Goal: Communication & Community: Share content

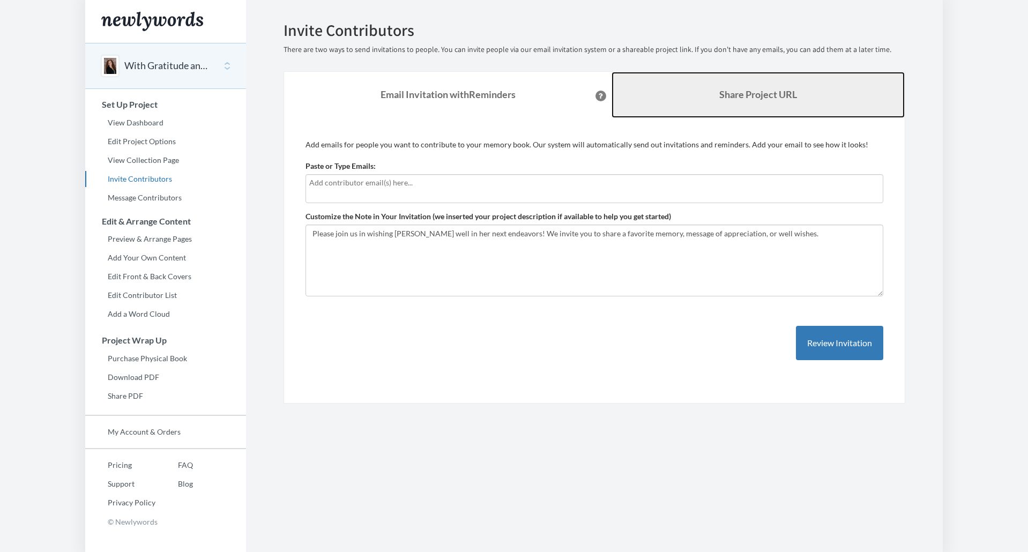
click at [857, 93] on link "Share Project URL" at bounding box center [758, 95] width 293 height 46
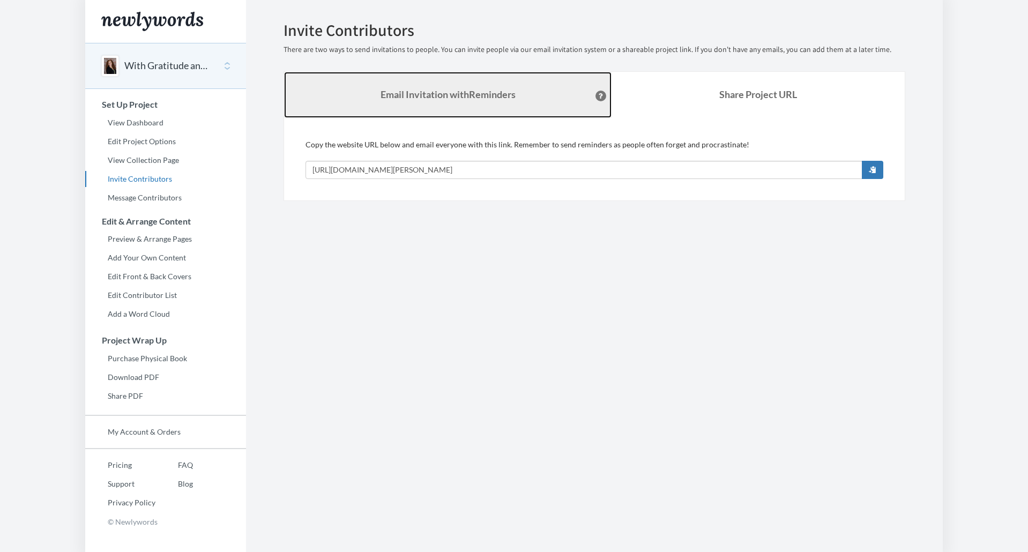
click at [524, 94] on link "Email Invitation with Reminders" at bounding box center [447, 95] width 327 height 46
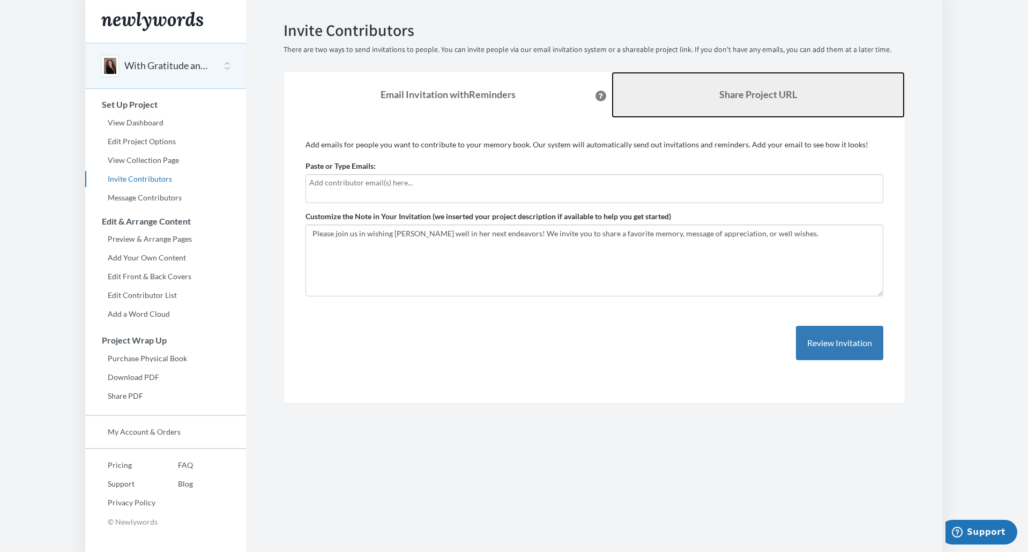
click at [722, 94] on b "Share Project URL" at bounding box center [758, 94] width 78 height 12
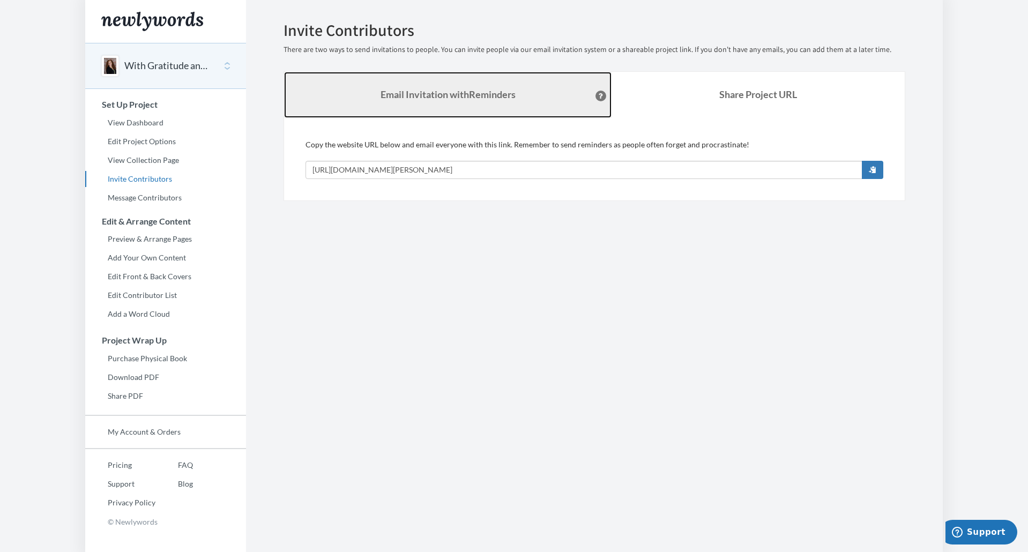
click at [552, 105] on link "Email Invitation with Reminders" at bounding box center [447, 95] width 327 height 46
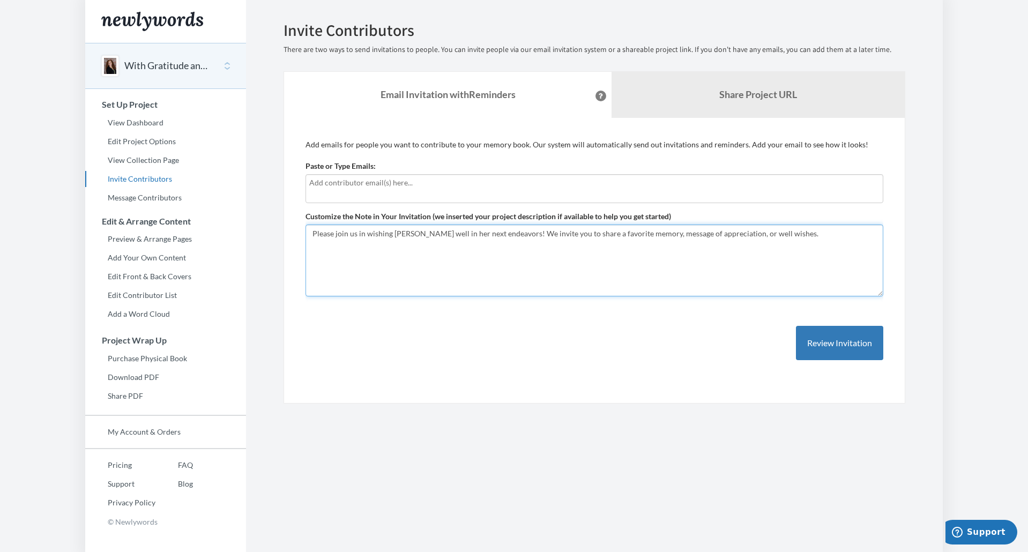
click at [802, 244] on textarea "Please join us in wishing Marissa well in her next endeavors! We invite you to …" at bounding box center [595, 261] width 578 height 72
click at [726, 230] on textarea "Please join us in wishing Marissa well in her next endeavors! We invite you to …" at bounding box center [595, 261] width 578 height 72
click at [724, 230] on textarea "Please join us in wishing Marissa well in her next endeavors! We invite you to …" at bounding box center [595, 261] width 578 height 72
click at [729, 235] on textarea "Please join us in wishing Marissa well in her next endeavors! We invite you to …" at bounding box center [595, 261] width 578 height 72
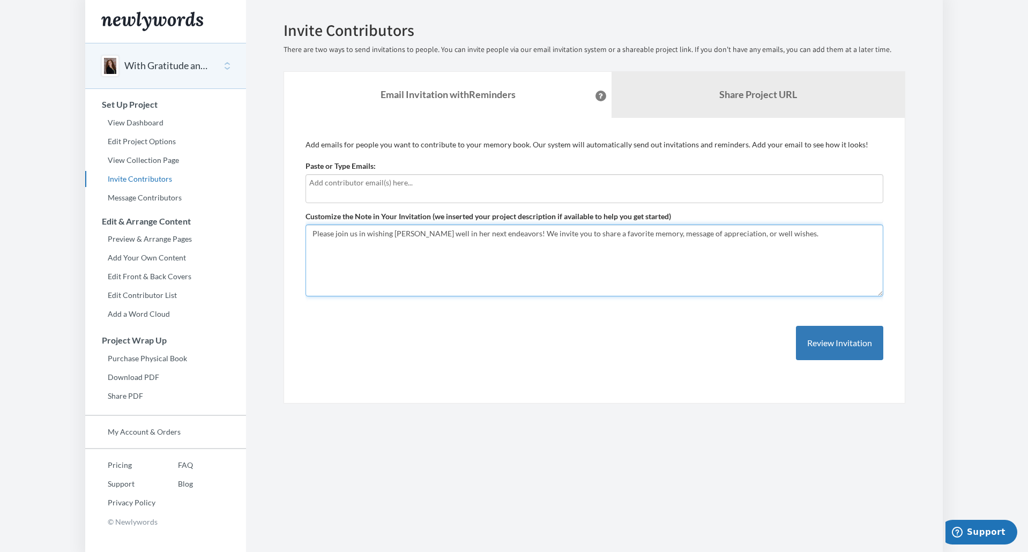
click at [729, 237] on textarea "Please join us in wishing Marissa well in her next endeavors! We invite you to …" at bounding box center [595, 261] width 578 height 72
click at [724, 233] on textarea "Please join us in wishing Marissa well in her next endeavors! We invite you to …" at bounding box center [595, 261] width 578 height 72
click at [727, 234] on textarea "Please join us in wishing Marissa well in her next endeavors! We invite you to …" at bounding box center [595, 261] width 578 height 72
click at [639, 234] on textarea "Please join us in wishing Marissa well in her next endeavors! We invite you to …" at bounding box center [595, 261] width 578 height 72
click at [641, 235] on textarea "Please join us in wishing Marissa well in her next endeavors! We invite you to …" at bounding box center [595, 261] width 578 height 72
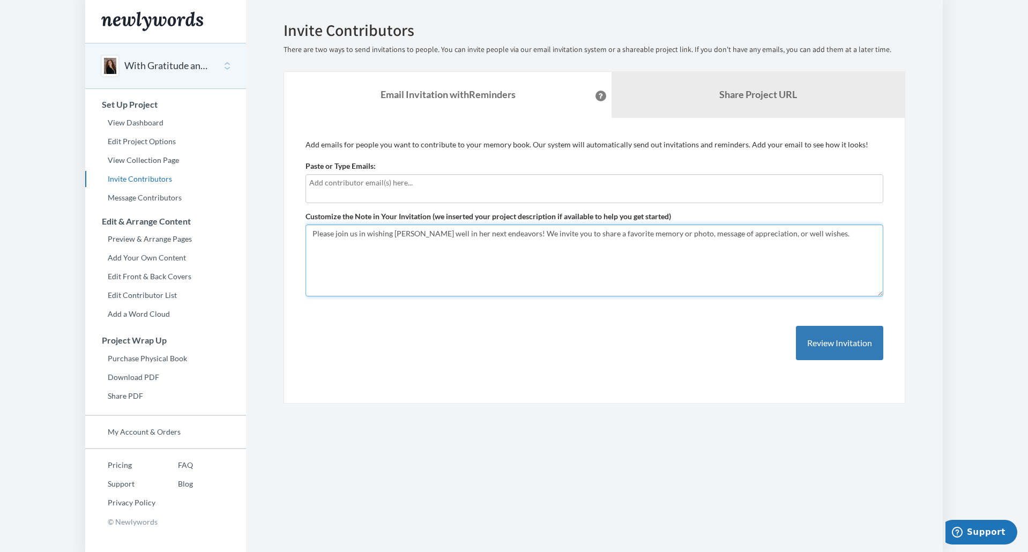
click at [781, 227] on textarea "Please join us in wishing Marissa well in her next endeavors! We invite you to …" at bounding box center [595, 261] width 578 height 72
click at [808, 233] on textarea "Please join us in wishing Marissa well in her next endeavors! We invite you to …" at bounding box center [595, 261] width 578 height 72
type textarea "Please join us in wishing [PERSON_NAME] well in her next endeavors! We invite y…"
click at [680, 339] on div "Add emails for people you want to contribute to your memory book. Our system wi…" at bounding box center [595, 260] width 578 height 243
click at [129, 197] on link "Message Contributors" at bounding box center [165, 198] width 161 height 16
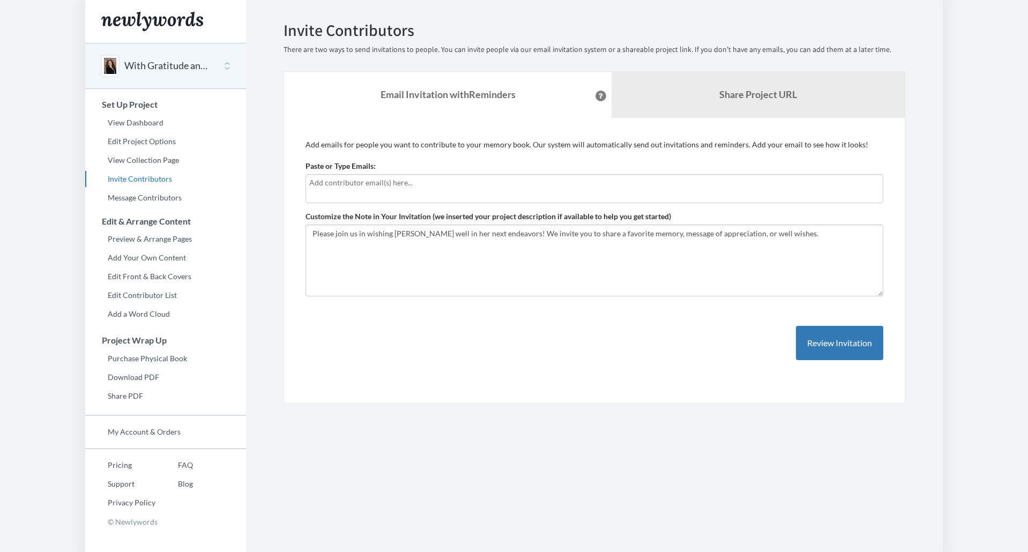
click at [698, 344] on div "Add emails for people you want to contribute to your memory book. Our system wi…" at bounding box center [595, 260] width 578 height 243
drag, startPoint x: 664, startPoint y: 215, endPoint x: 657, endPoint y: 228, distance: 14.6
click at [663, 215] on label "Customize the Note in Your Invitation (we inserted your project description if …" at bounding box center [489, 216] width 366 height 11
click at [663, 225] on textarea "Please join us in wishing Marissa well in her next endeavors! We invite you to …" at bounding box center [595, 261] width 578 height 72
click at [643, 235] on textarea "Please join us in wishing Marissa well in her next endeavors! We invite you to …" at bounding box center [595, 261] width 578 height 72
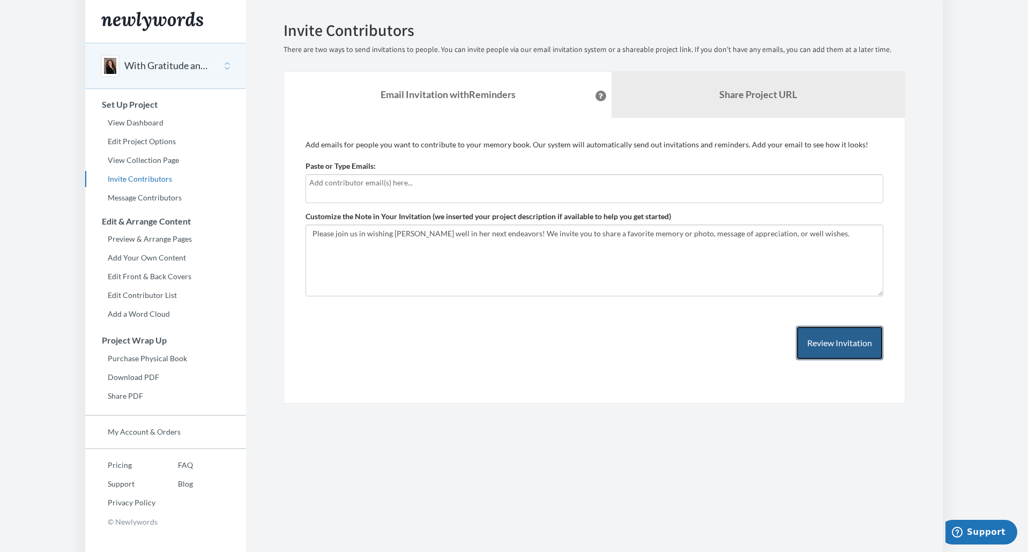
click at [860, 342] on button "Review Invitation" at bounding box center [839, 343] width 87 height 35
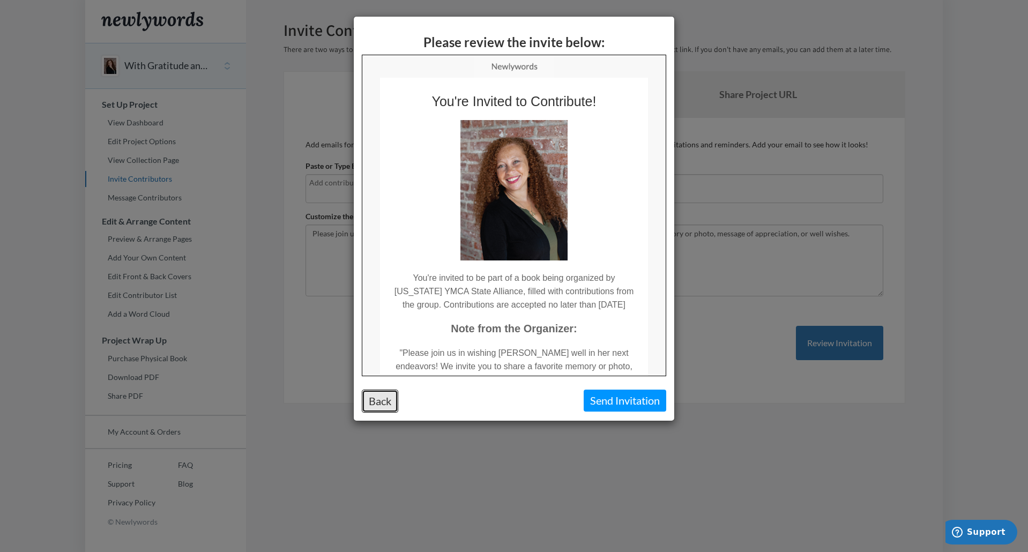
click at [384, 401] on button "Back" at bounding box center [380, 401] width 36 height 23
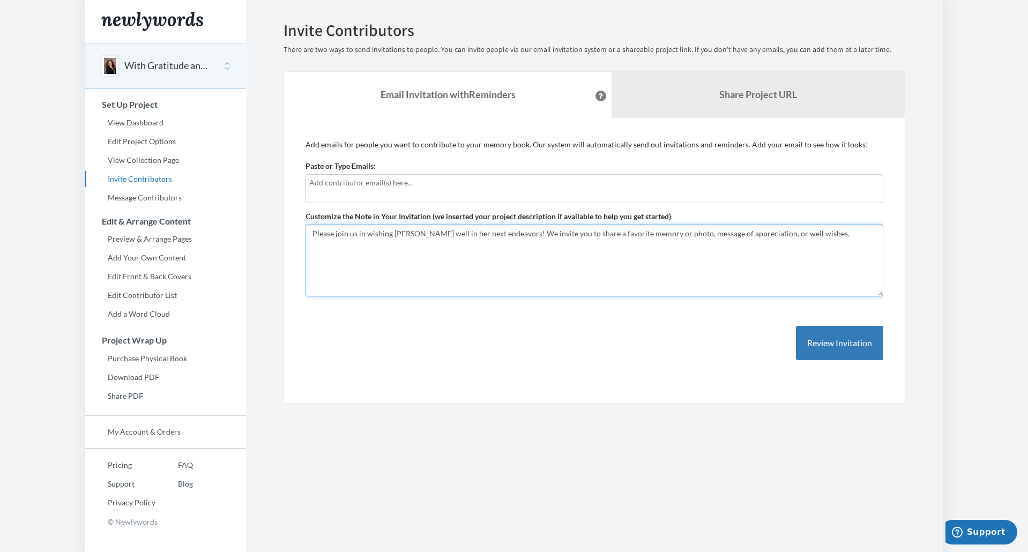
drag, startPoint x: 471, startPoint y: 241, endPoint x: 449, endPoint y: 246, distance: 22.1
click at [469, 241] on textarea "Please join us in wishing Marissa well in her next endeavors! We invite you to …" at bounding box center [595, 261] width 578 height 72
click at [330, 229] on textarea "Please join us in wishing Marissa well in her next endeavors! We invite you to …" at bounding box center [595, 261] width 578 height 72
click at [311, 233] on textarea "Please join us in wishing Marissa well in her next endeavors! We invite you to …" at bounding box center [595, 261] width 578 height 72
drag, startPoint x: 550, startPoint y: 232, endPoint x: 662, endPoint y: 235, distance: 112.6
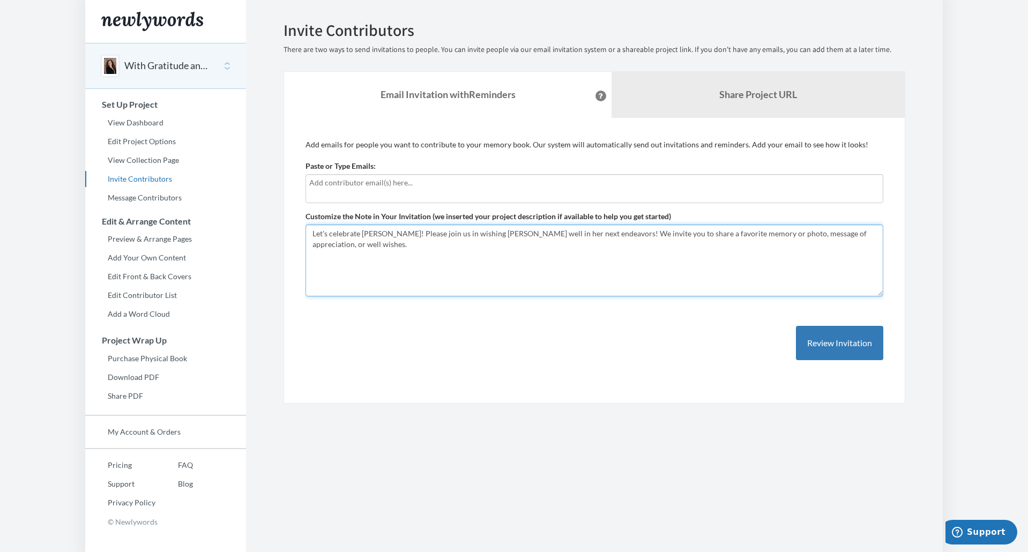
click at [662, 235] on textarea "Please join us in wishing Marissa well in her next endeavors! We invite you to …" at bounding box center [595, 261] width 578 height 72
click at [578, 236] on textarea "Please join us in wishing Marissa well in her next endeavors! We invite you to …" at bounding box center [595, 261] width 578 height 72
click at [503, 246] on textarea "Please join us in wishing Marissa well in her next endeavors! We invite you to …" at bounding box center [595, 261] width 578 height 72
click at [588, 242] on textarea "Please join us in wishing Marissa well in her next endeavors! We invite you to …" at bounding box center [595, 261] width 578 height 72
drag, startPoint x: 392, startPoint y: 233, endPoint x: 307, endPoint y: 235, distance: 85.8
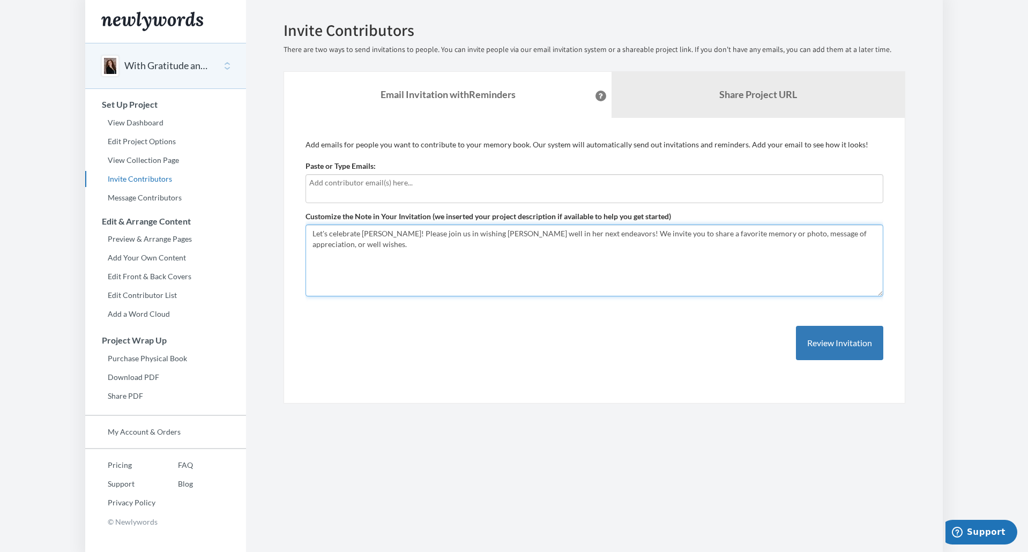
click at [307, 235] on textarea "Please join us in wishing Marissa well in her next endeavors! We invite you to …" at bounding box center [595, 261] width 578 height 72
type textarea "Please join us in wishing [PERSON_NAME] well in her next endeavors! We invite y…"
drag, startPoint x: 449, startPoint y: 232, endPoint x: 508, endPoint y: 230, distance: 59.5
click at [458, 232] on textarea "Please join us in wishing Marissa well in her next endeavors! We invite you to …" at bounding box center [595, 261] width 578 height 72
click at [508, 230] on textarea "Please join us in wishing Marissa well in her next endeavors! We invite you to …" at bounding box center [595, 261] width 578 height 72
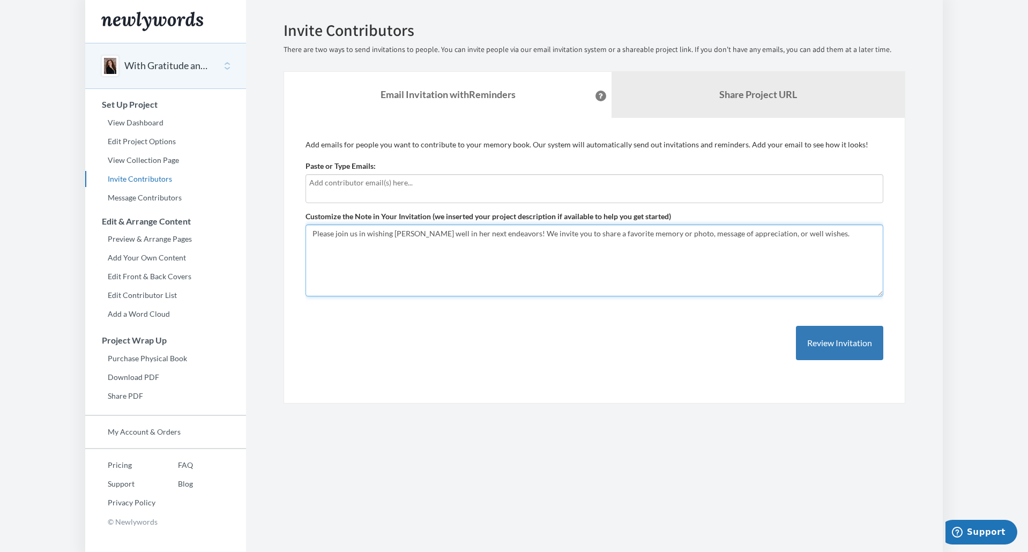
click at [396, 239] on textarea "Please join us in wishing Marissa well in her next endeavors! We invite you to …" at bounding box center [595, 261] width 578 height 72
click at [820, 340] on button "Review Invitation" at bounding box center [839, 343] width 87 height 35
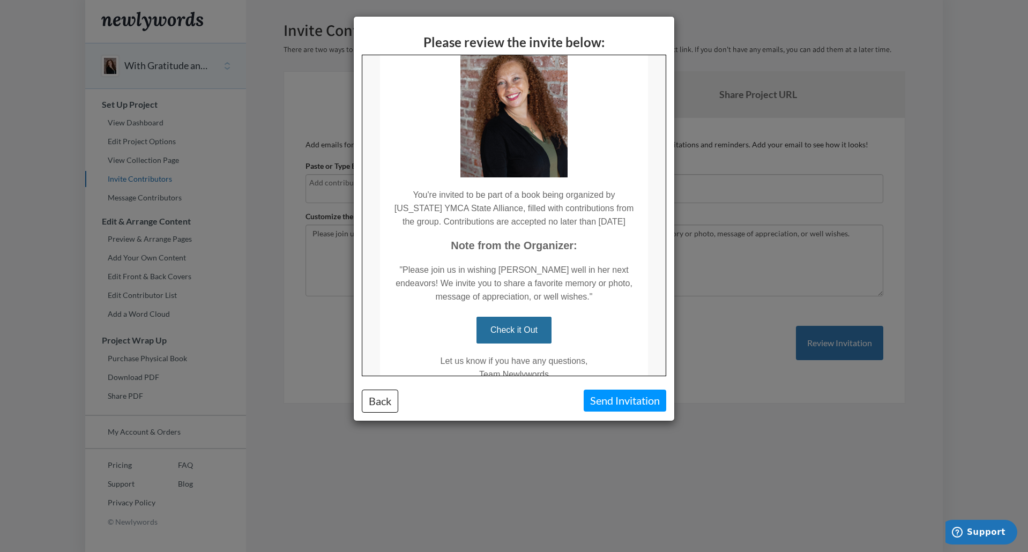
scroll to position [147, 0]
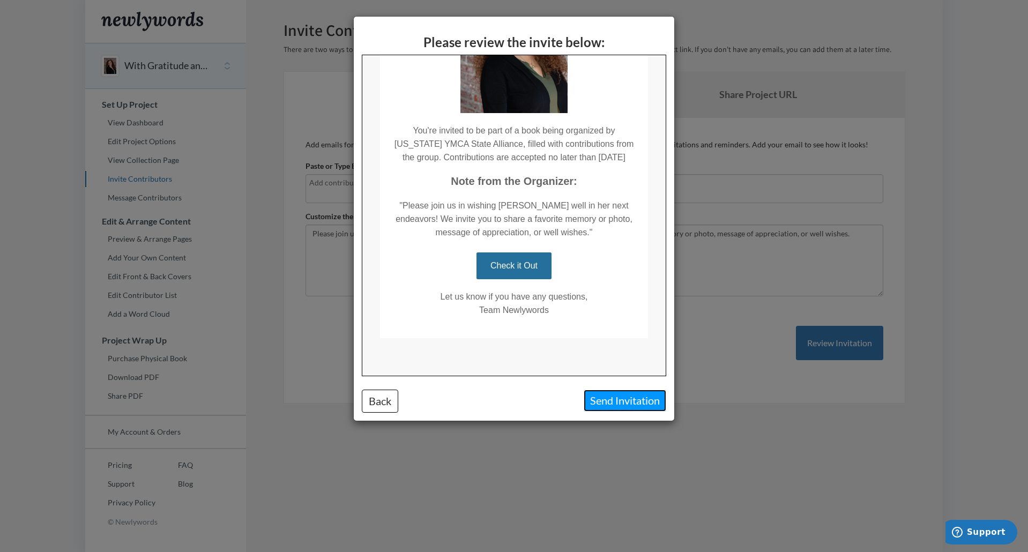
click at [617, 403] on button "Send Invitation" at bounding box center [625, 401] width 83 height 22
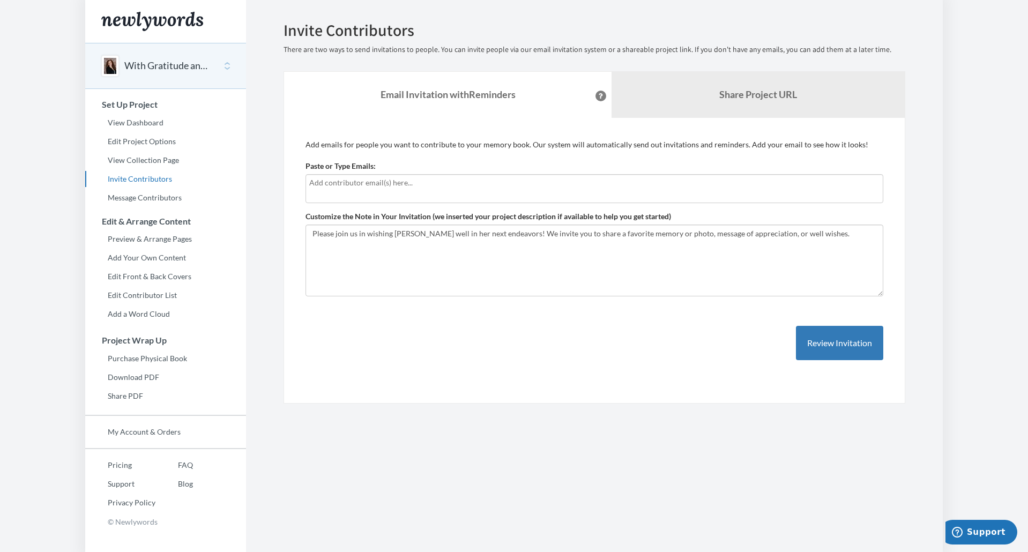
scroll to position [0, 0]
click at [505, 273] on textarea "Please join us in wishing Marissa well in her next endeavors! We invite you to …" at bounding box center [595, 261] width 578 height 72
click at [729, 245] on textarea "Please join us in wishing Marissa well in her next endeavors! We invite you to …" at bounding box center [595, 261] width 578 height 72
click at [859, 243] on textarea "Please join us in wishing Marissa well in her next endeavors! We invite you to …" at bounding box center [595, 261] width 578 height 72
click at [605, 166] on div "Paste or Type Emails:" at bounding box center [595, 182] width 578 height 42
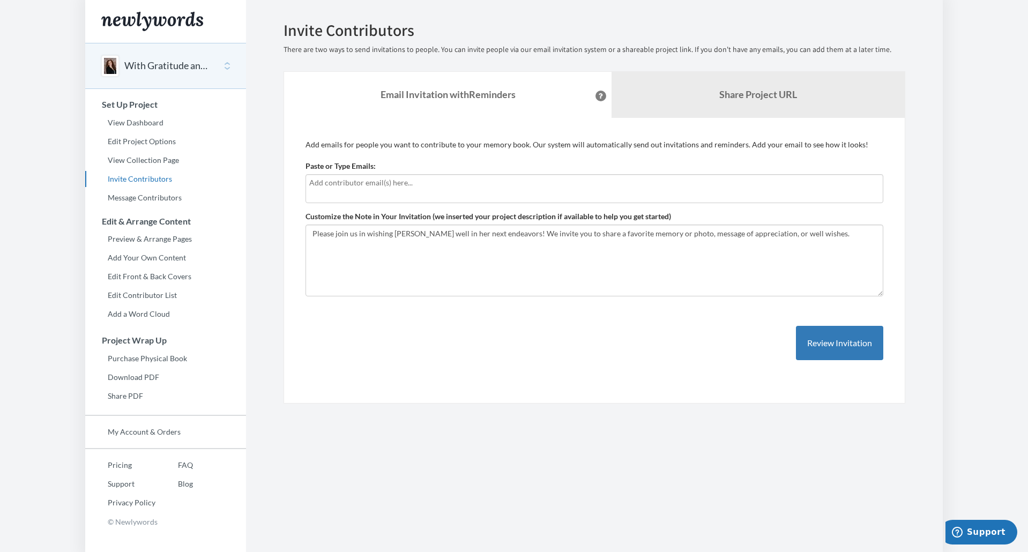
click at [606, 180] on input "text" at bounding box center [594, 183] width 570 height 12
click at [582, 268] on textarea "Please join us in wishing Marissa well in her next endeavors! We invite you to …" at bounding box center [595, 261] width 578 height 72
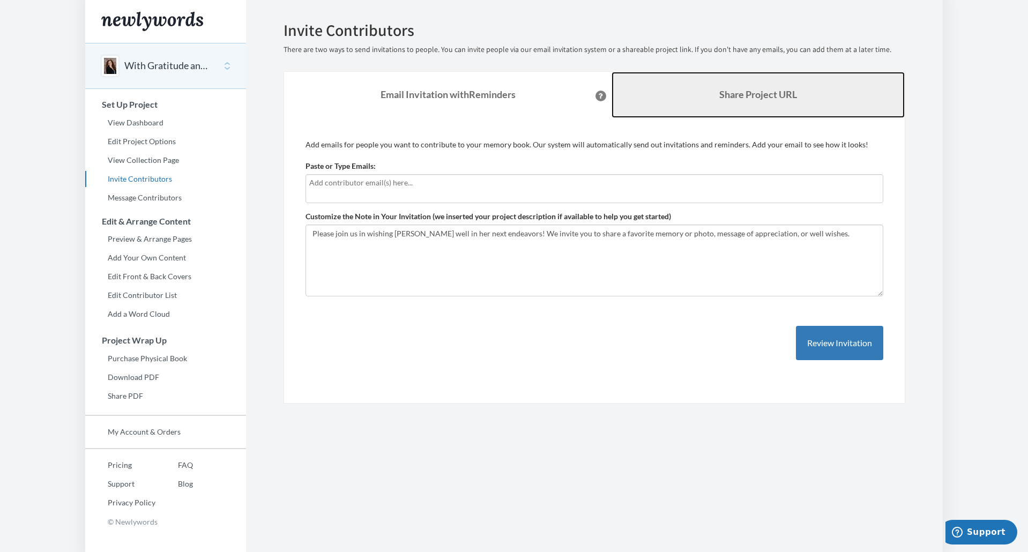
click at [710, 77] on link "Share Project URL" at bounding box center [758, 95] width 293 height 46
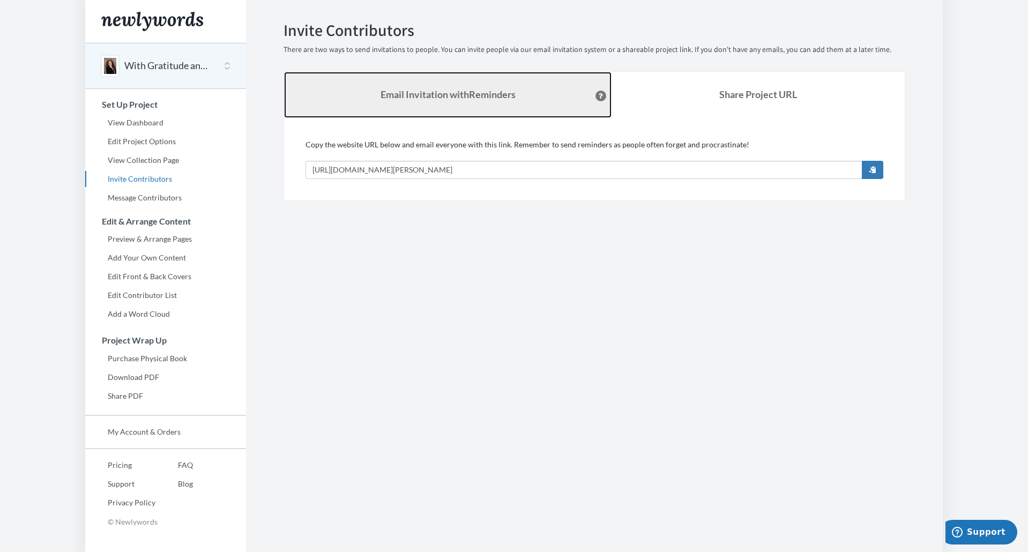
click at [495, 90] on strong "Email Invitation with Reminders" at bounding box center [448, 94] width 135 height 12
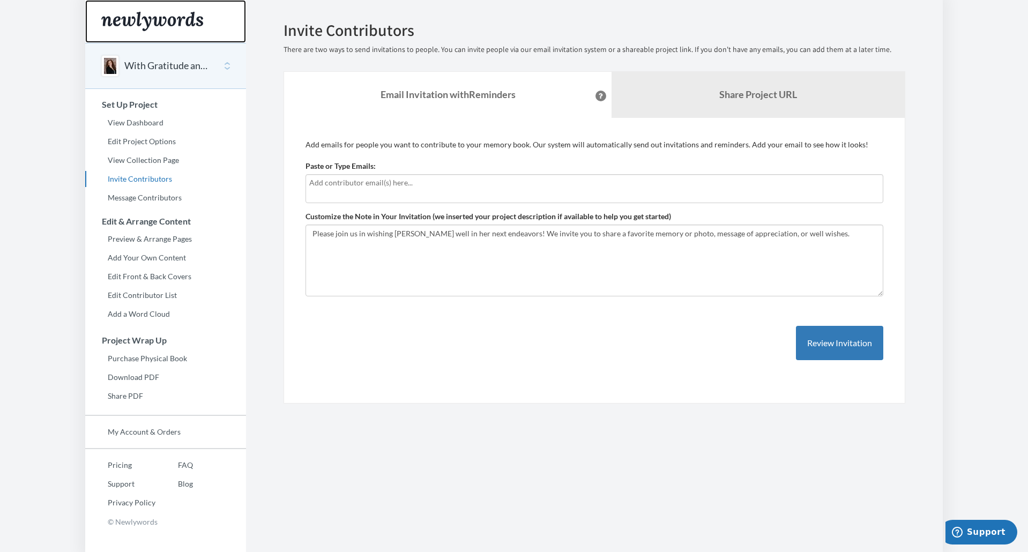
click at [168, 34] on div "Main" at bounding box center [165, 21] width 161 height 43
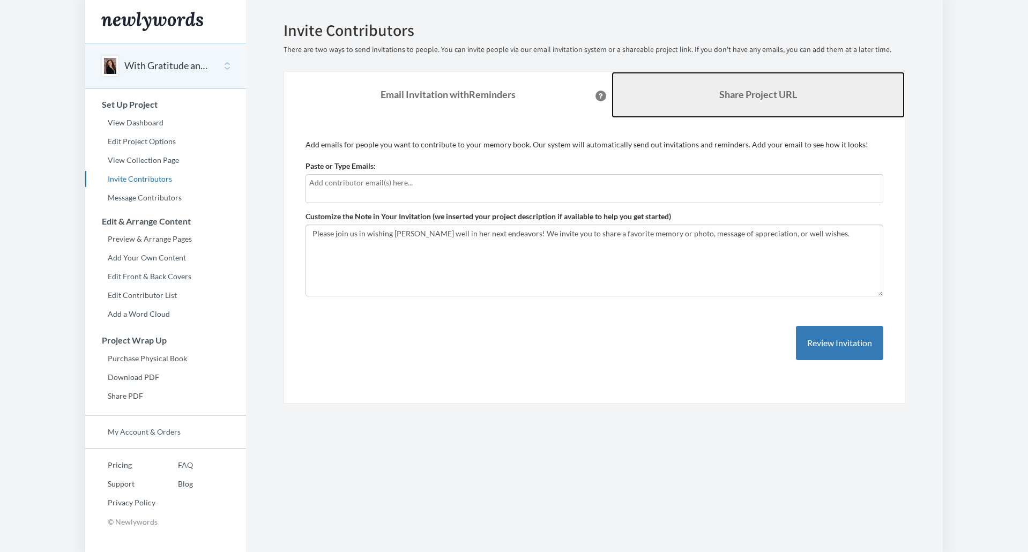
click at [720, 103] on link "Share Project URL" at bounding box center [758, 95] width 293 height 46
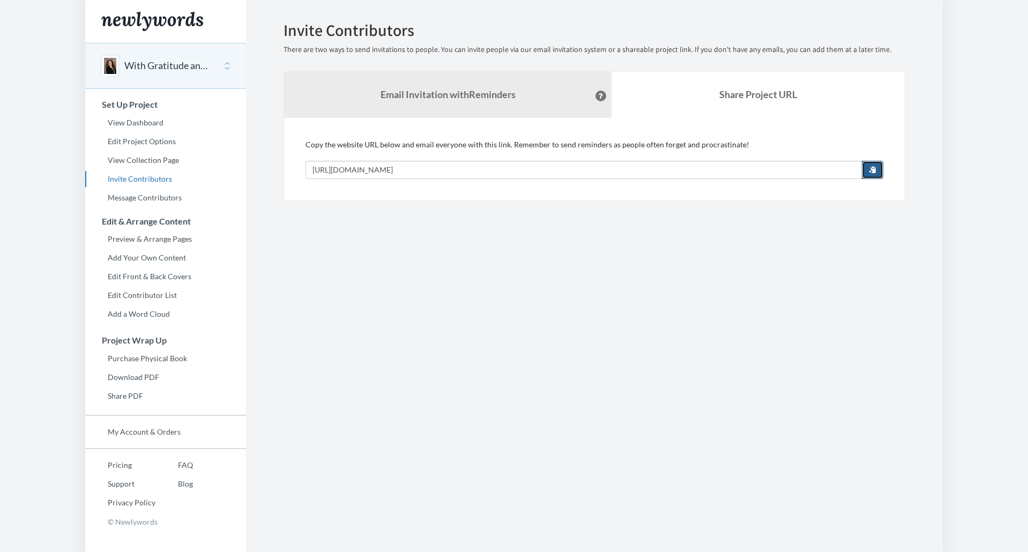
click at [875, 171] on span "button" at bounding box center [873, 170] width 8 height 8
click at [494, 316] on section "Emails have been sent! Invite Contributors There are two ways to send invitatio…" at bounding box center [594, 276] width 697 height 552
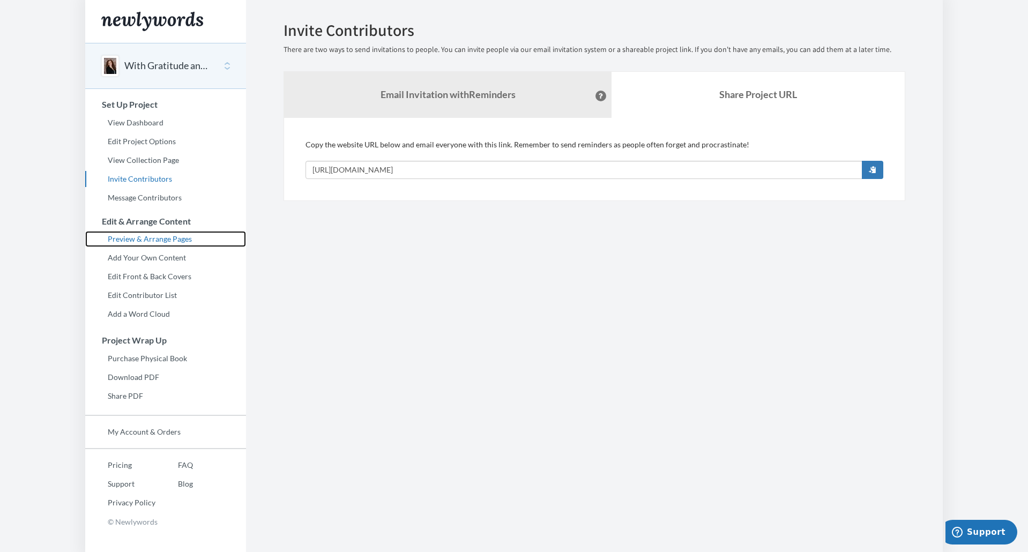
click at [172, 238] on link "Preview & Arrange Pages" at bounding box center [165, 239] width 161 height 16
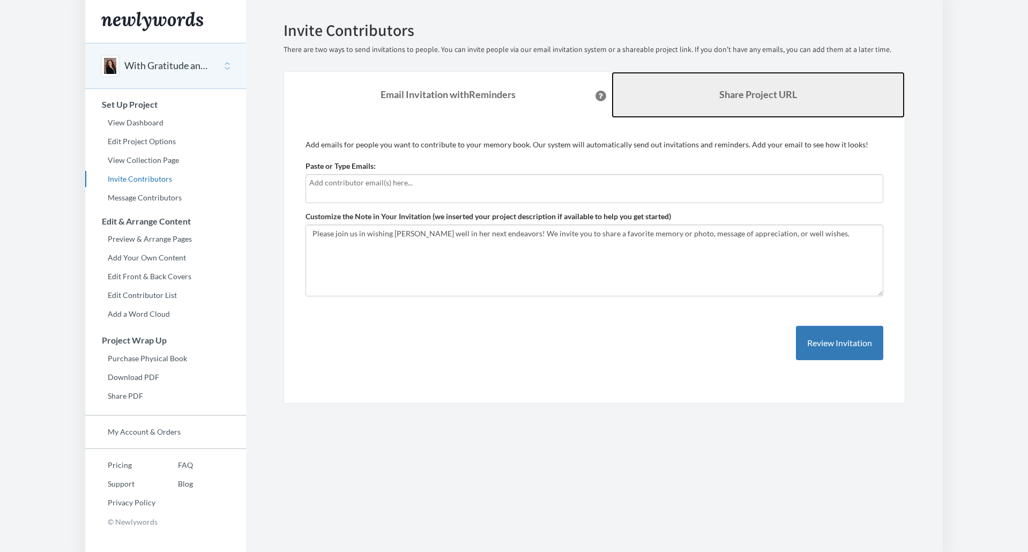
click at [798, 88] on link "Share Project URL" at bounding box center [758, 95] width 293 height 46
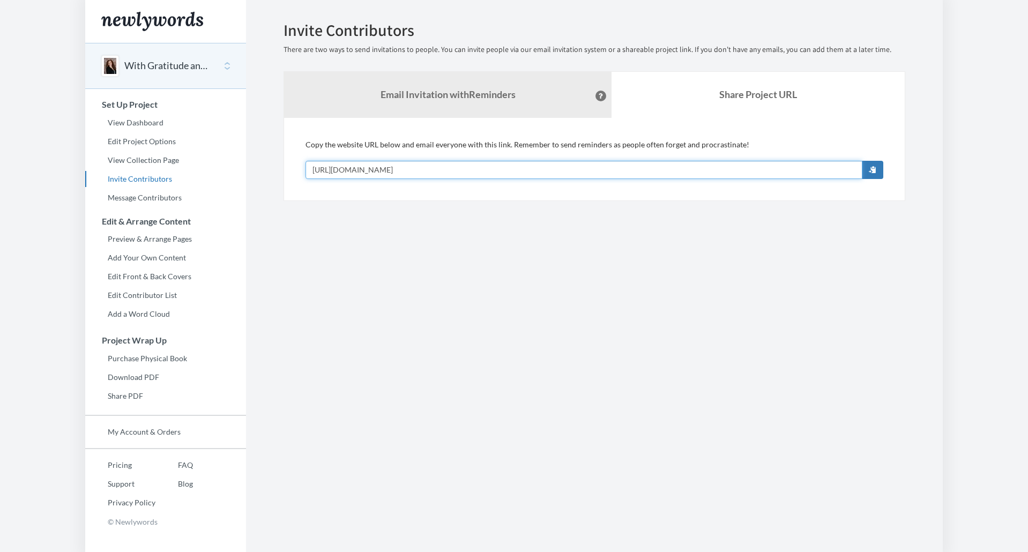
click at [860, 167] on input "[URL][DOMAIN_NAME]" at bounding box center [584, 170] width 557 height 18
click at [873, 173] on span "button" at bounding box center [873, 170] width 8 height 8
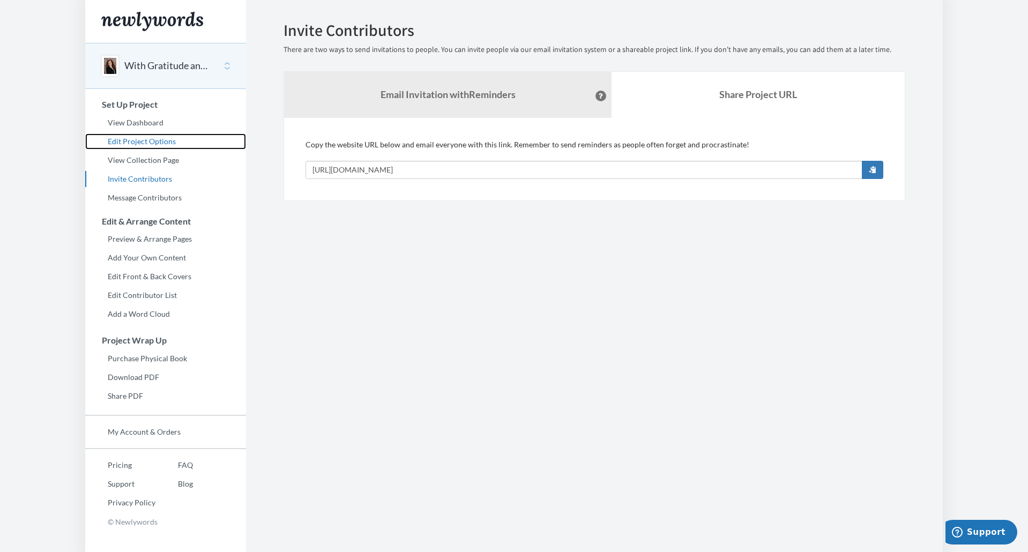
click at [150, 148] on link "Edit Project Options" at bounding box center [165, 141] width 161 height 16
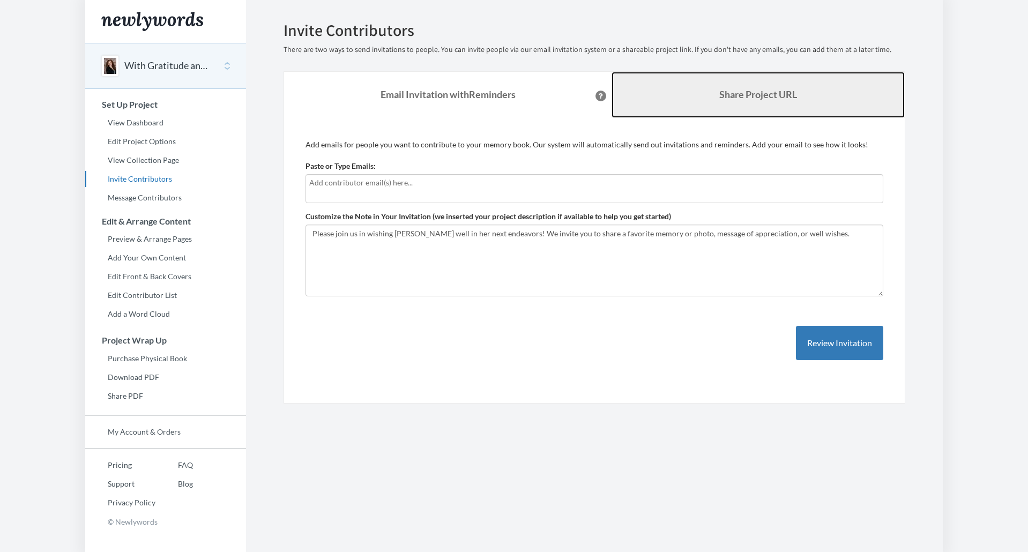
click at [733, 103] on link "Share Project URL" at bounding box center [758, 95] width 293 height 46
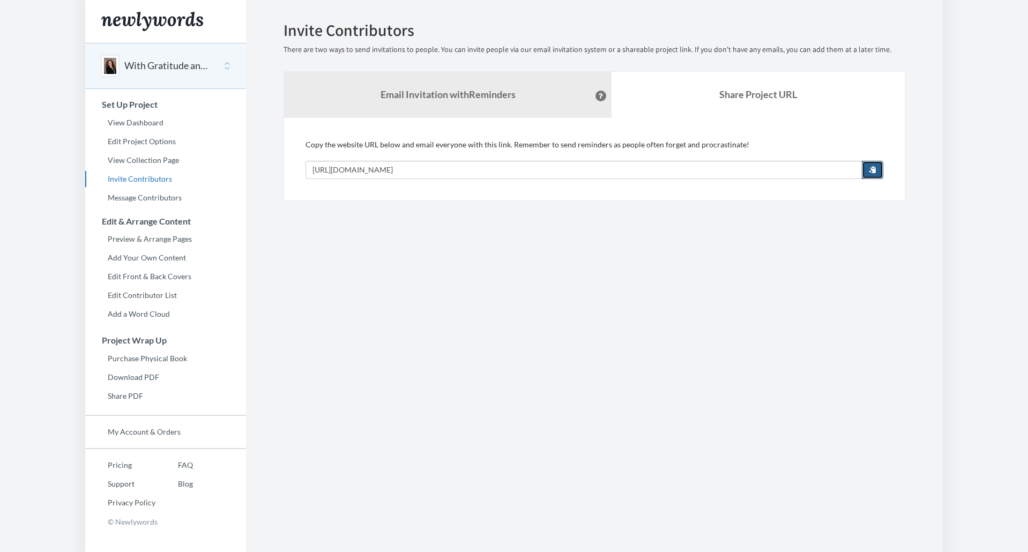
click at [880, 166] on button "button" at bounding box center [872, 170] width 21 height 18
click at [705, 333] on section "Emails have been sent! Invite Contributors There are two ways to send invitatio…" at bounding box center [594, 276] width 697 height 552
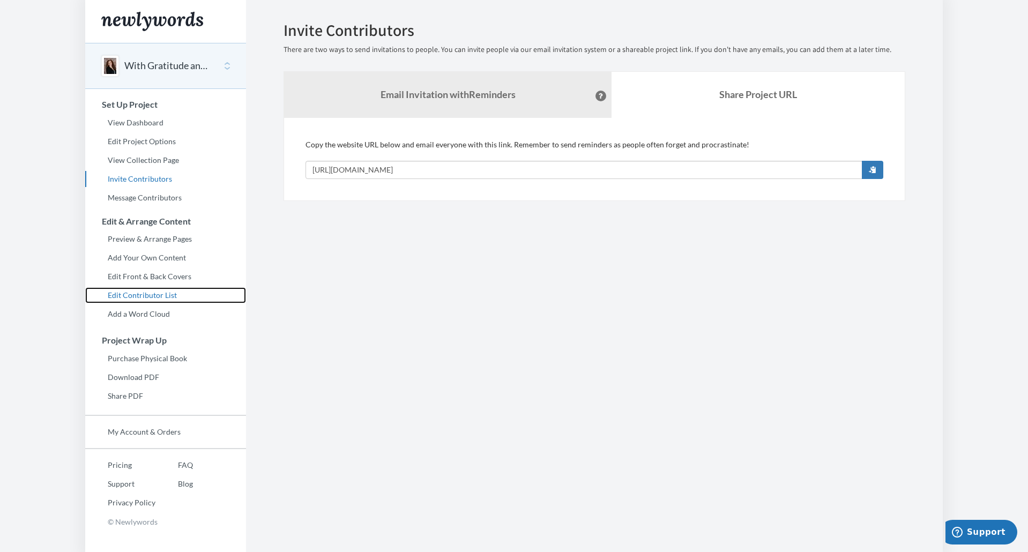
click at [131, 294] on link "Edit Contributor List" at bounding box center [165, 295] width 161 height 16
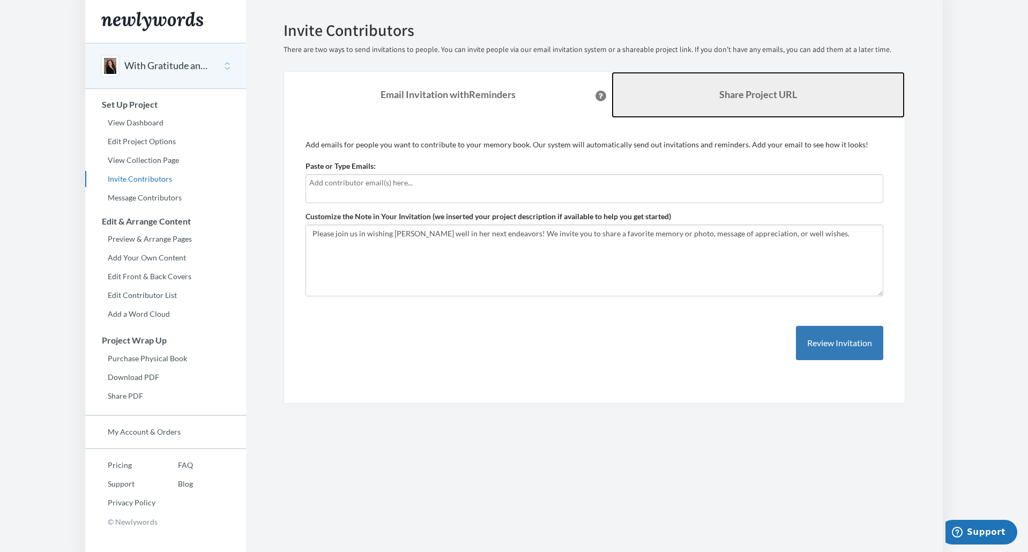
click at [766, 95] on b "Share Project URL" at bounding box center [758, 94] width 78 height 12
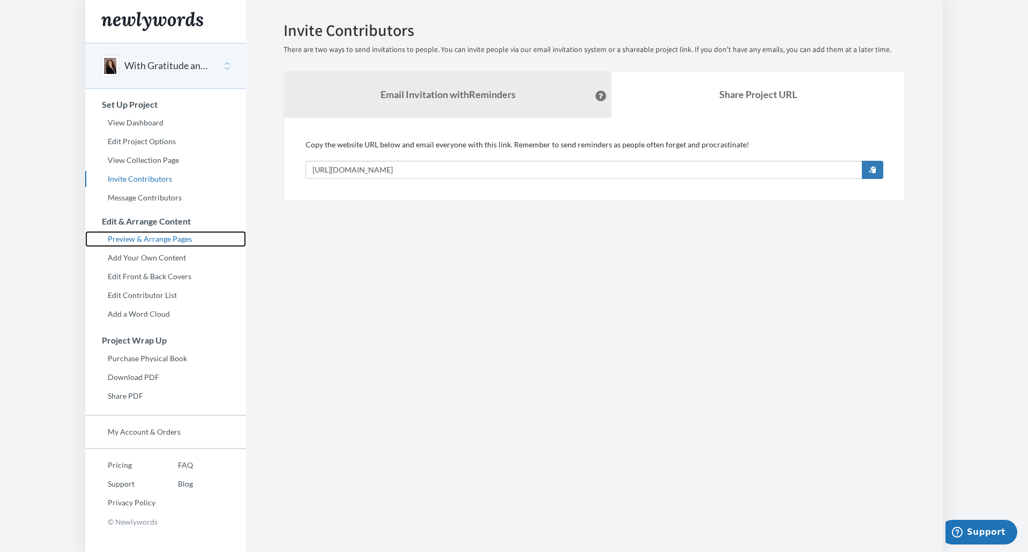
click at [227, 246] on link "Preview & Arrange Pages" at bounding box center [165, 239] width 161 height 16
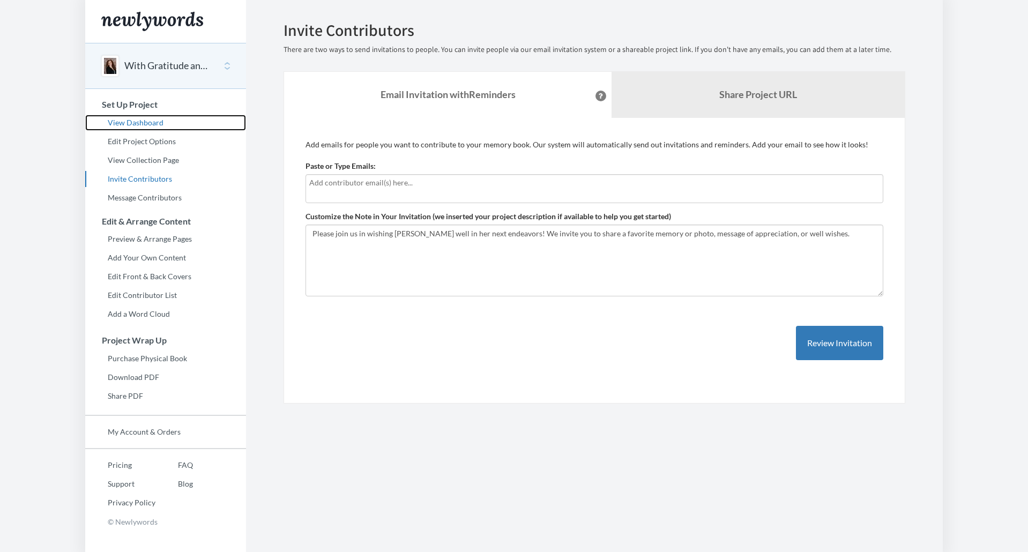
click at [135, 118] on link "View Dashboard" at bounding box center [165, 123] width 161 height 16
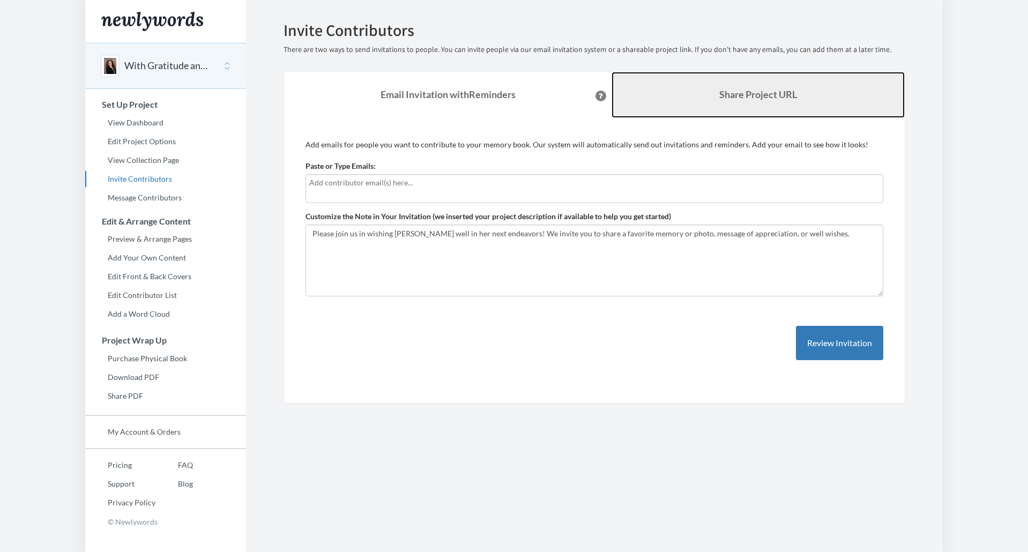
click at [756, 90] on b "Share Project URL" at bounding box center [758, 94] width 78 height 12
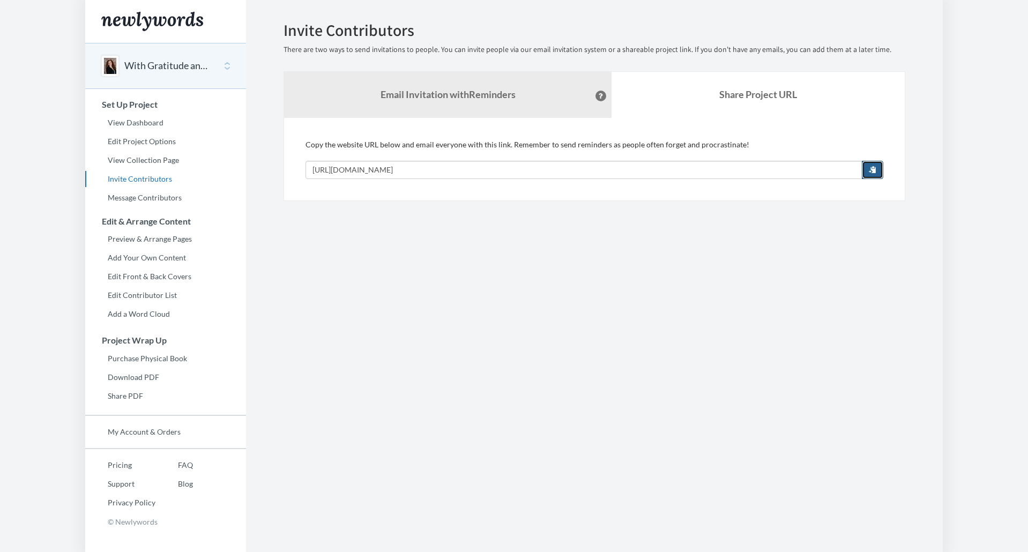
click at [876, 168] on button "button" at bounding box center [872, 170] width 21 height 18
click at [830, 237] on section "Emails have been sent! Invite Contributors There are two ways to send invitatio…" at bounding box center [594, 276] width 697 height 552
click at [178, 470] on link "FAQ" at bounding box center [174, 465] width 38 height 16
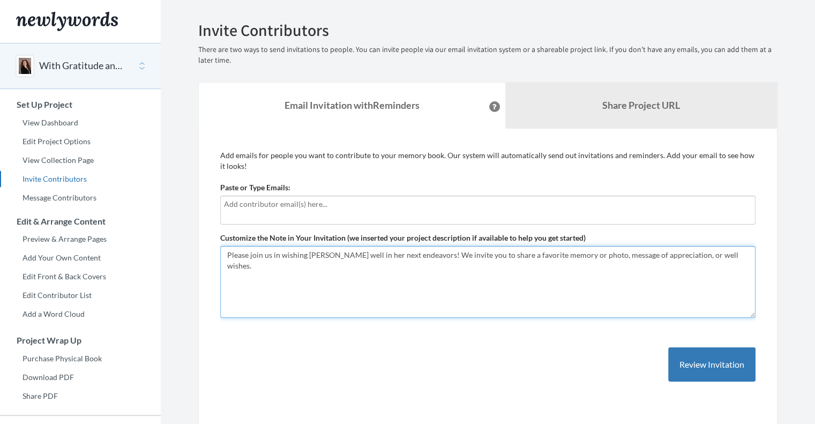
click at [418, 267] on textarea "Please join us in wishing [PERSON_NAME] well in her next endeavors! We invite y…" at bounding box center [487, 282] width 535 height 72
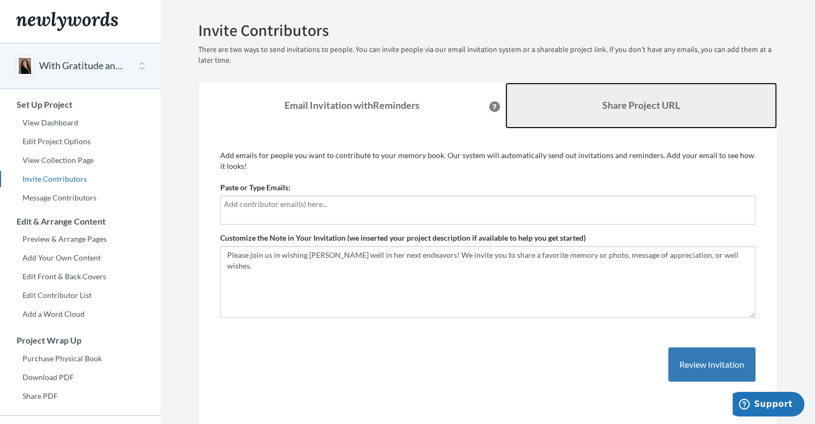
click at [584, 110] on link "Share Project URL" at bounding box center [641, 106] width 272 height 46
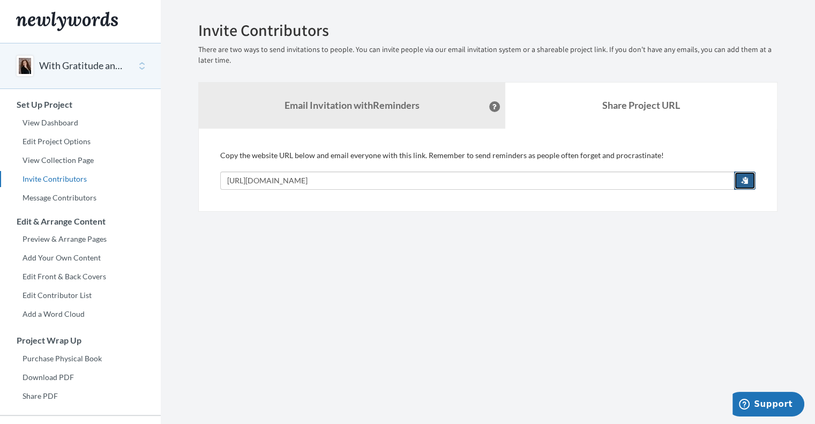
click at [750, 178] on button "button" at bounding box center [744, 181] width 21 height 18
click at [262, 237] on section "Emails have been sent! Invite Contributors There are two ways to send invitatio…" at bounding box center [488, 266] width 654 height 533
click at [67, 195] on link "Message Contributors" at bounding box center [80, 198] width 161 height 16
